Goal: Check status

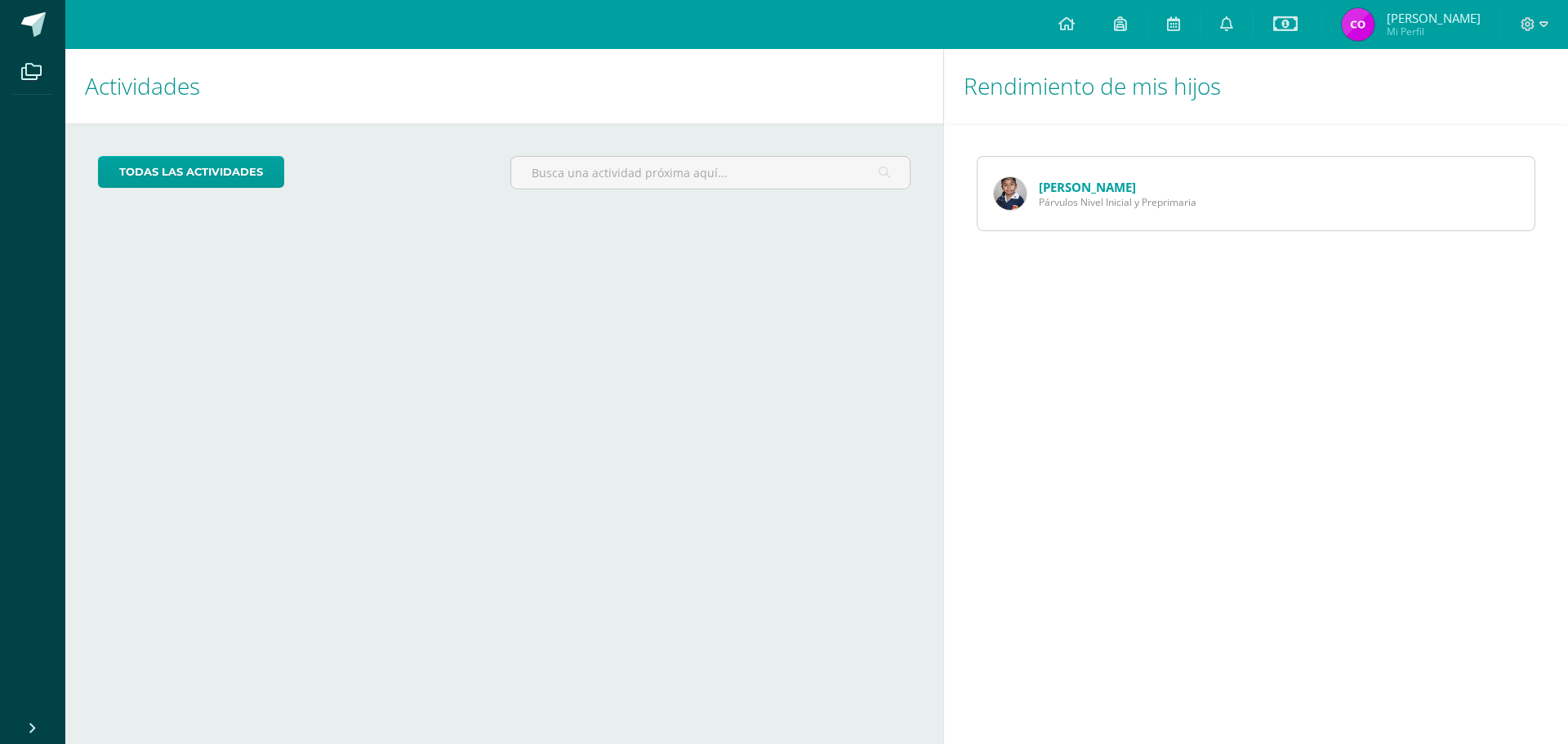
click at [1079, 187] on link "[PERSON_NAME]" at bounding box center [1088, 186] width 97 height 16
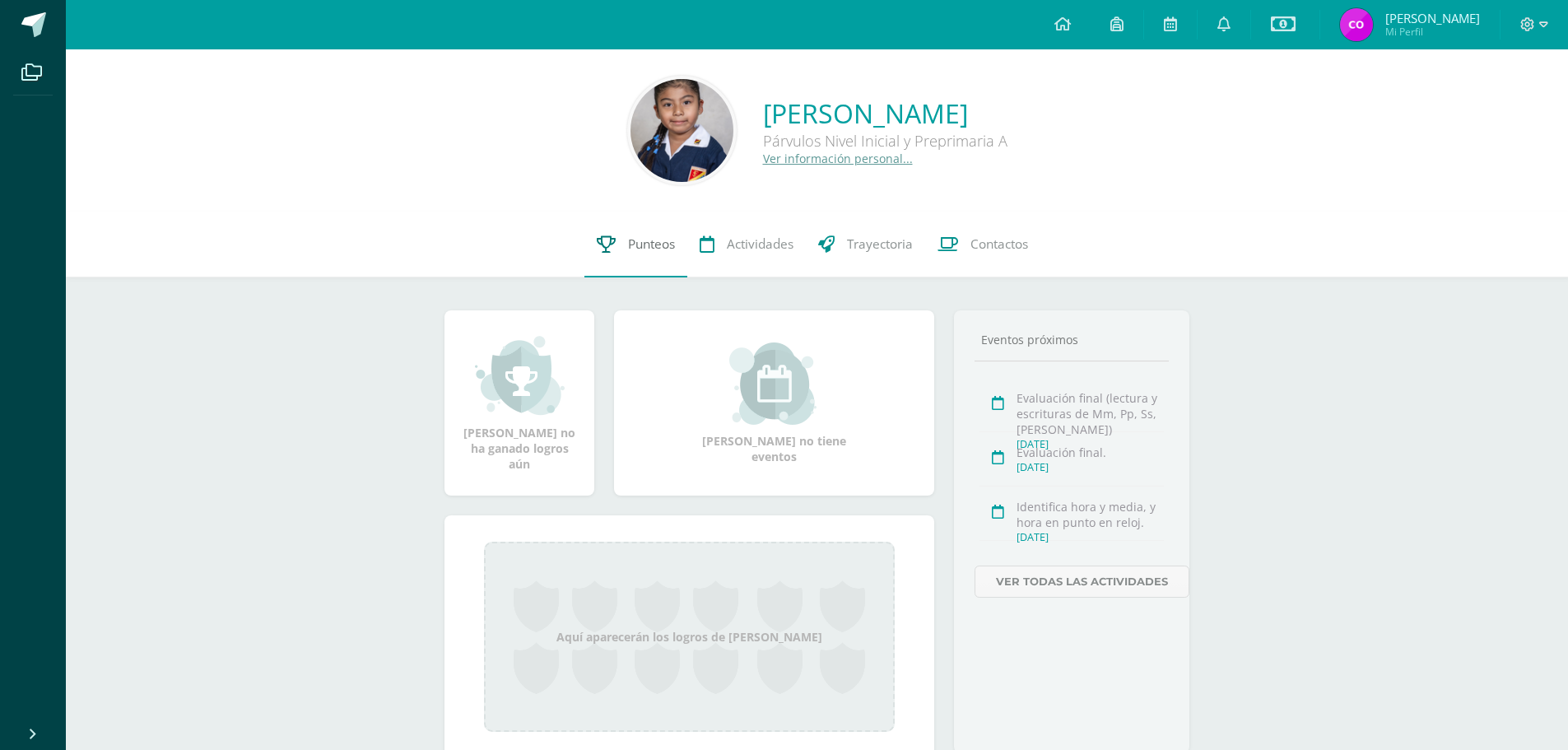
click at [642, 240] on span "Punteos" at bounding box center [652, 244] width 47 height 17
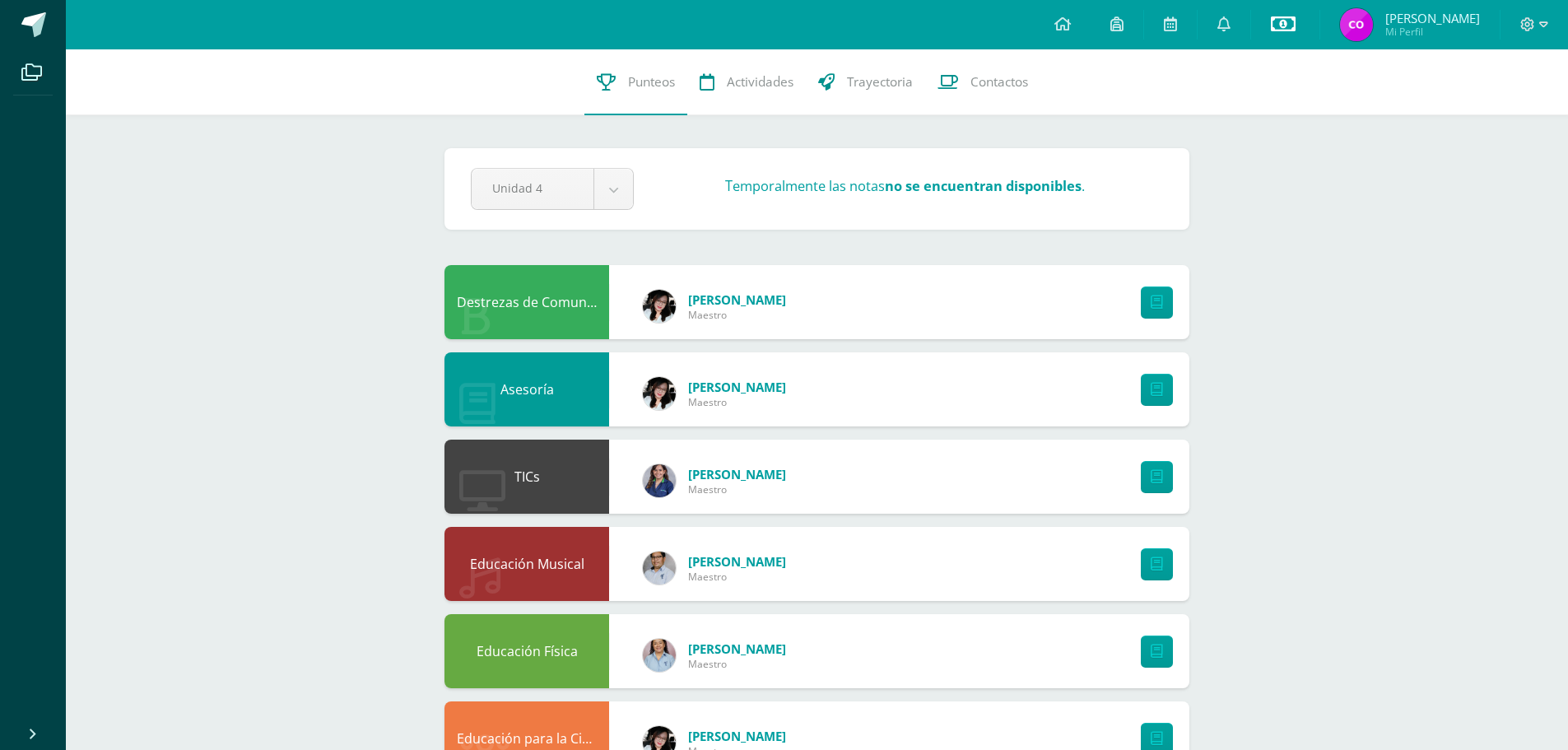
click at [1274, 20] on icon at bounding box center [1283, 24] width 25 height 20
click at [1226, 78] on link "Estado de cuenta actual" at bounding box center [1277, 94] width 181 height 40
